Goal: Transaction & Acquisition: Download file/media

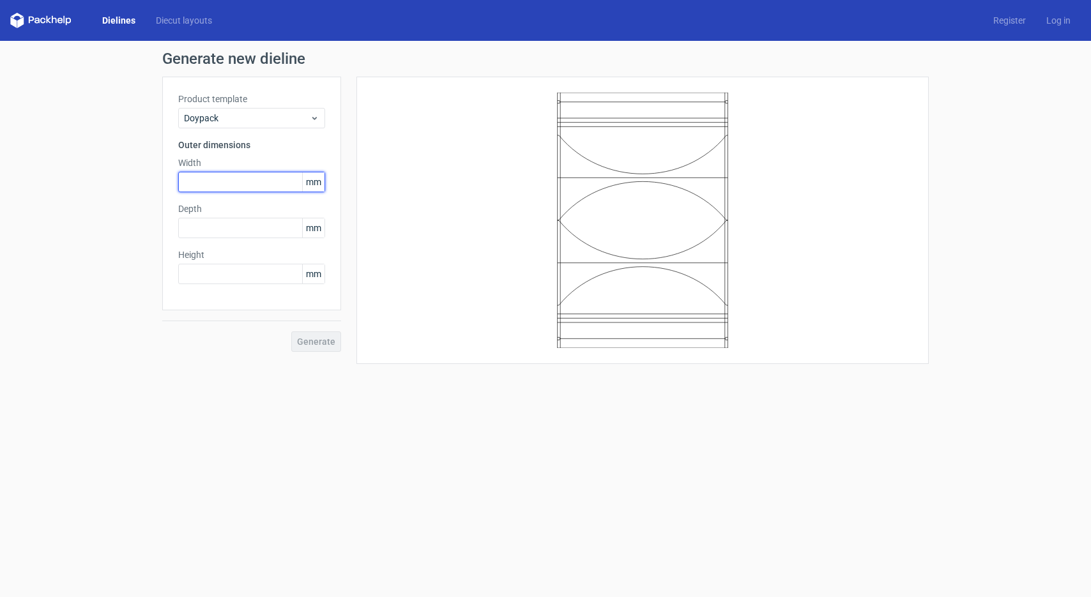
click at [243, 188] on input "text" at bounding box center [251, 182] width 147 height 20
click at [240, 118] on span "Doypack" at bounding box center [247, 118] width 126 height 13
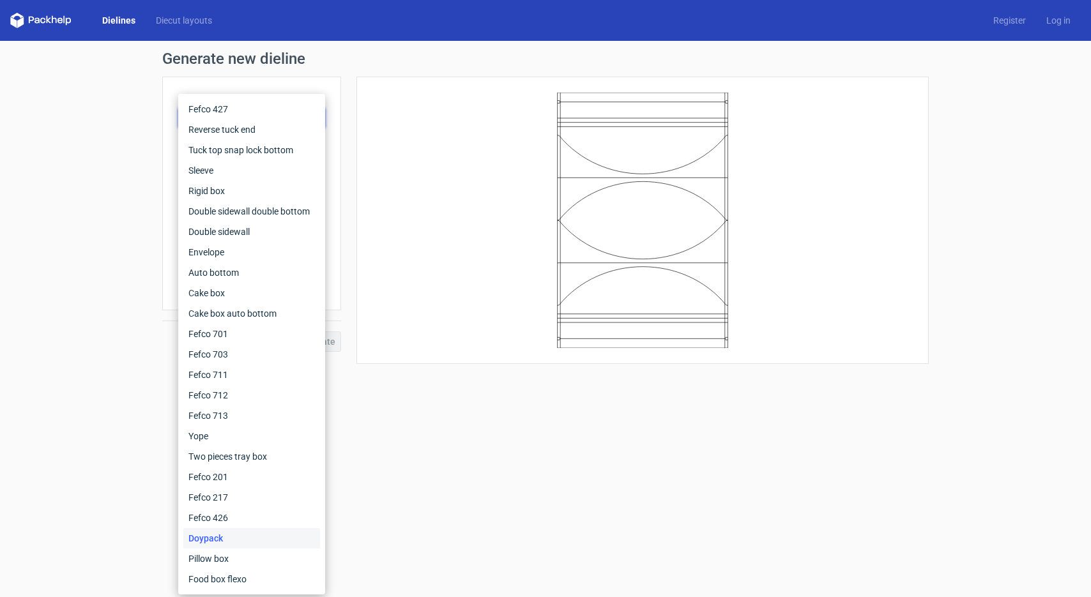
scroll to position [1, 0]
click at [394, 321] on div at bounding box center [642, 221] width 540 height 256
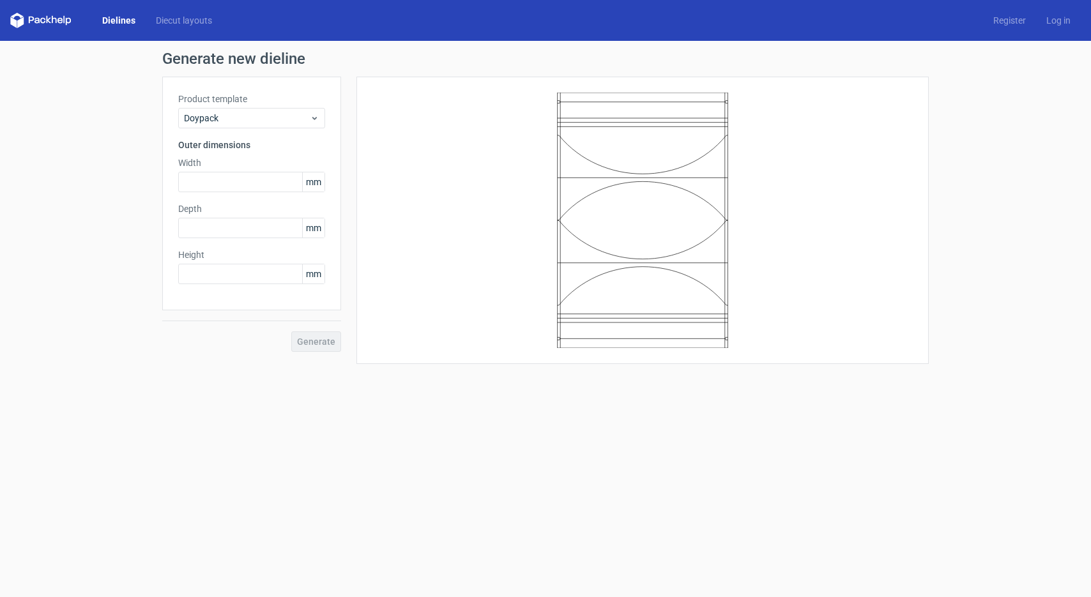
scroll to position [0, 0]
click at [228, 183] on input "text" at bounding box center [251, 182] width 147 height 20
type input "130"
type input "150"
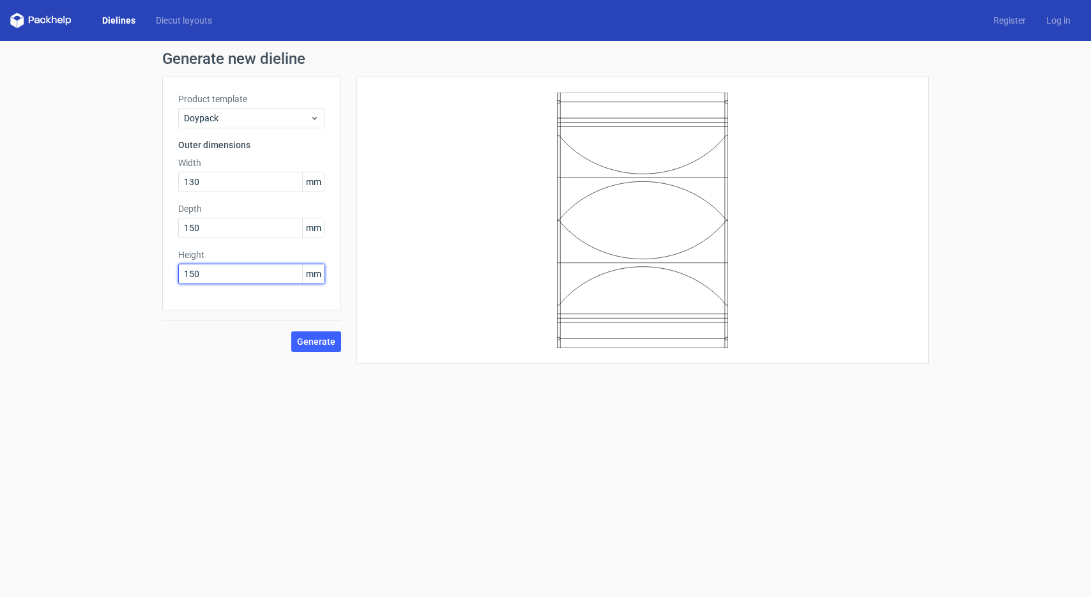
scroll to position [0, 1]
click at [229, 233] on input "150" at bounding box center [251, 228] width 147 height 20
type input "30"
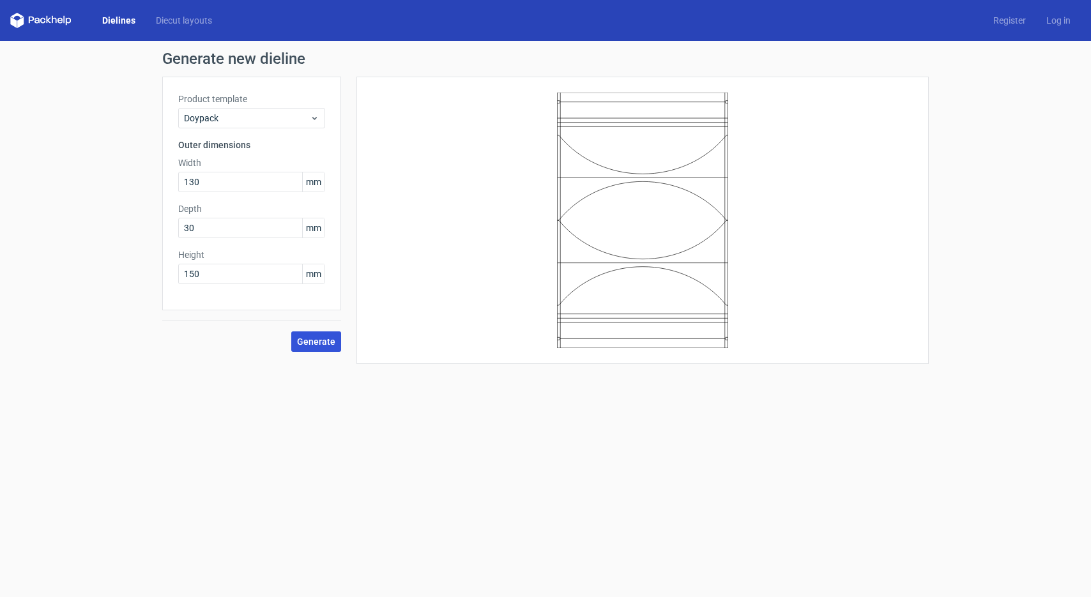
click at [329, 345] on span "Generate" at bounding box center [316, 341] width 38 height 9
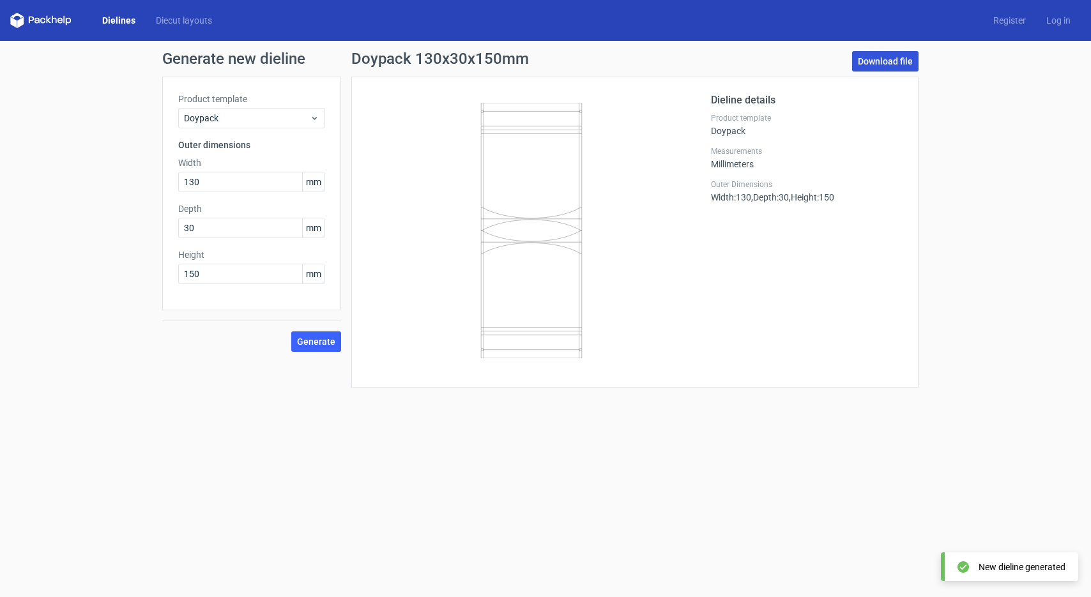
click at [878, 58] on link "Download file" at bounding box center [885, 61] width 66 height 20
click at [249, 35] on div "Dielines Diecut layouts Register Log in" at bounding box center [545, 20] width 1091 height 41
click at [222, 125] on div "Doypack" at bounding box center [251, 118] width 147 height 20
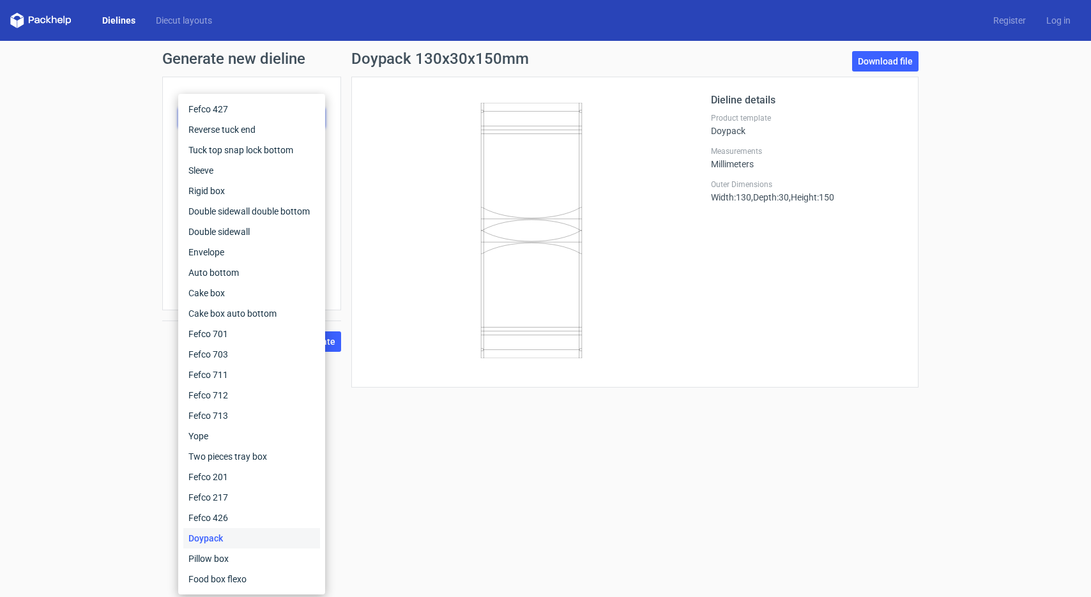
click at [468, 477] on form "Generate new dieline Product template Doypack Outer dimensions Width 130 mm Dep…" at bounding box center [545, 319] width 1091 height 556
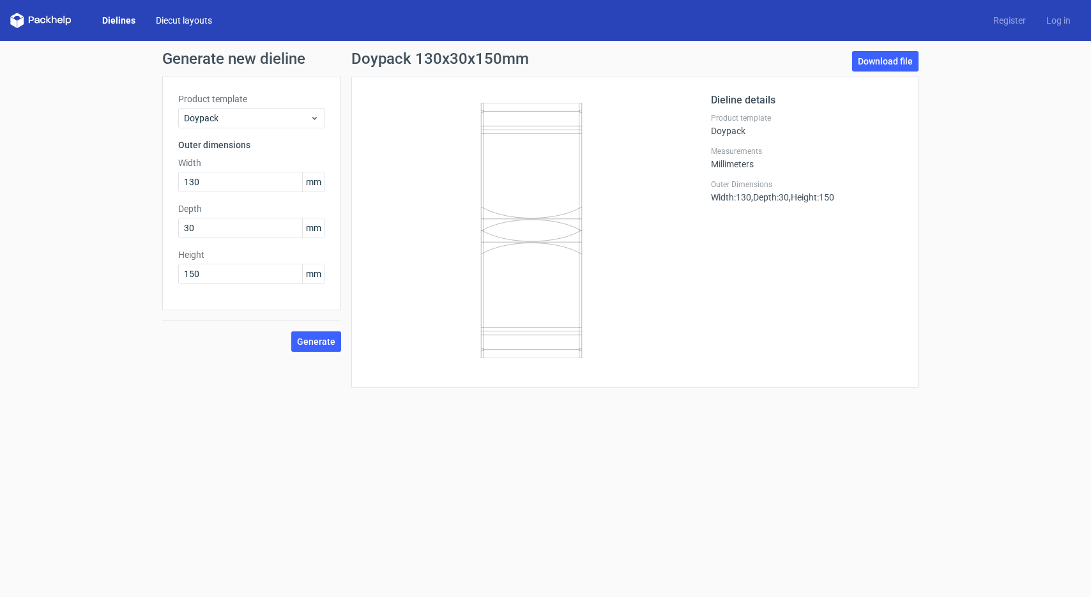
click at [173, 24] on link "Diecut layouts" at bounding box center [184, 20] width 77 height 13
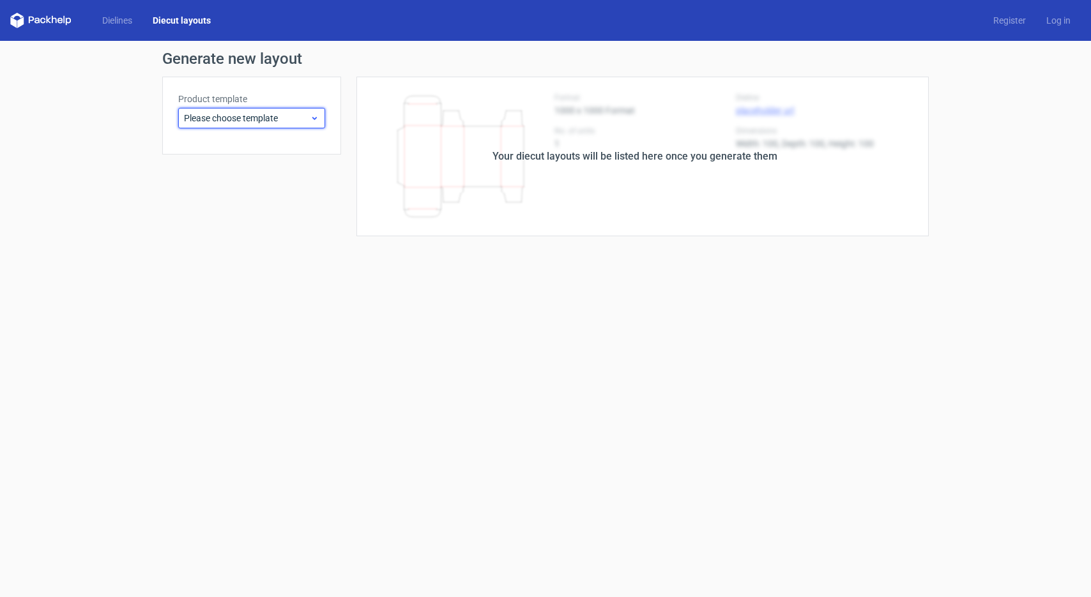
click at [289, 118] on span "Please choose template" at bounding box center [247, 118] width 126 height 13
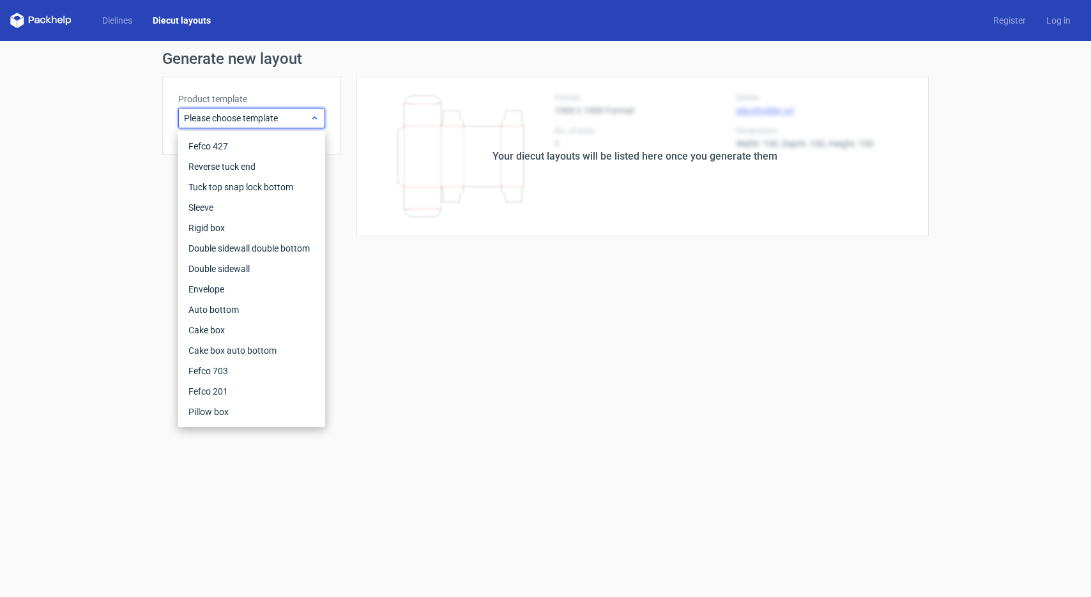
click at [289, 118] on span "Please choose template" at bounding box center [247, 118] width 126 height 13
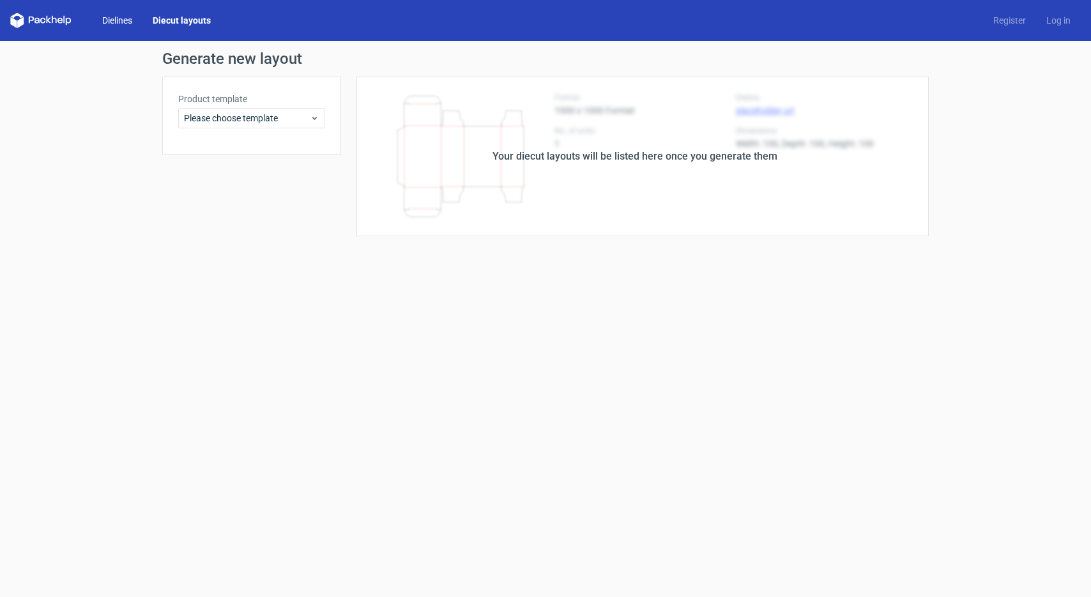
click at [123, 19] on link "Dielines" at bounding box center [117, 20] width 50 height 13
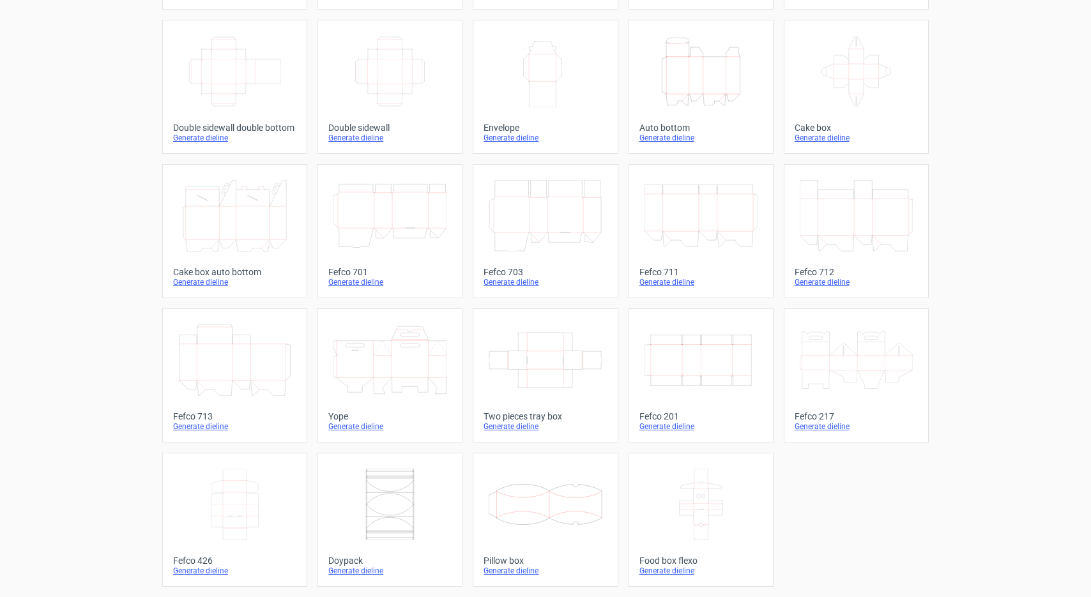
scroll to position [201, 0]
